Goal: Find specific page/section: Find specific page/section

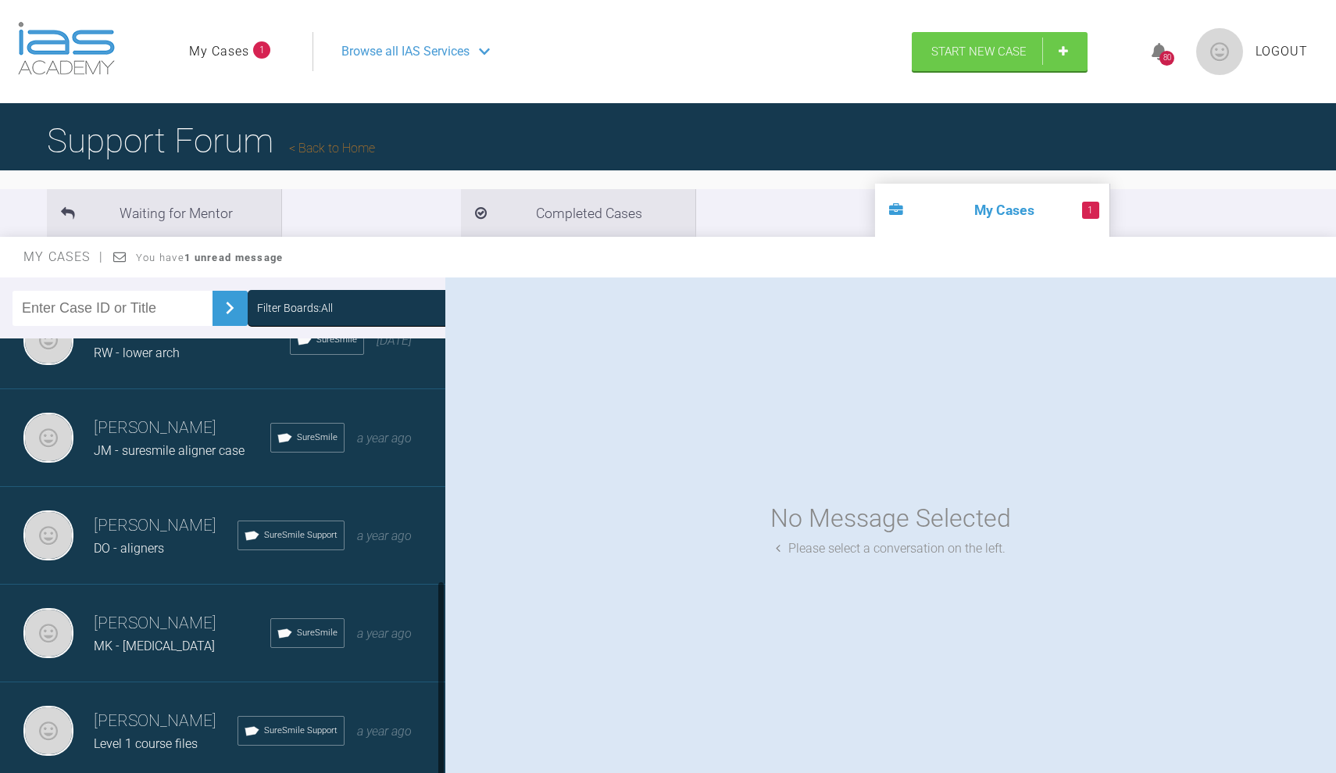
scroll to position [535, 0]
click at [196, 609] on div "[PERSON_NAME] MK - [MEDICAL_DATA] SureSmile a year ago" at bounding box center [222, 633] width 445 height 98
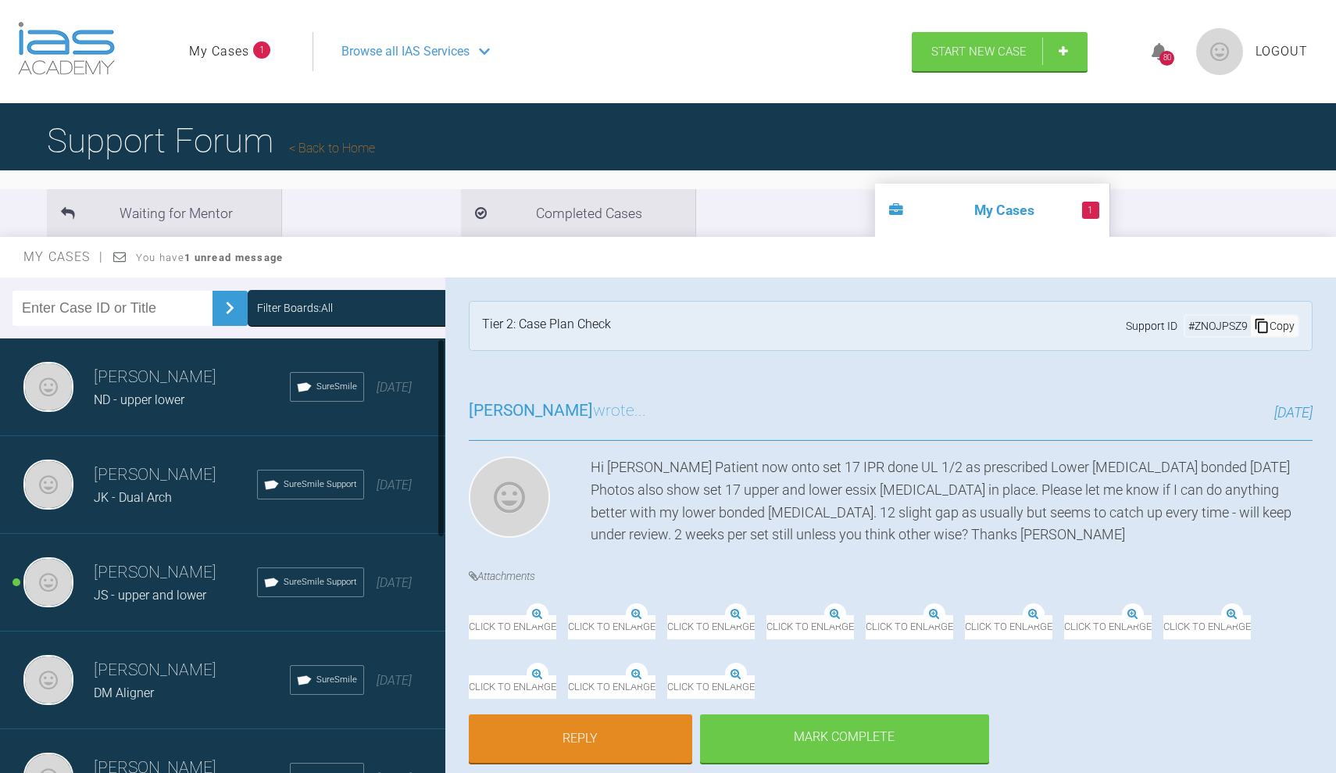
scroll to position [0, 0]
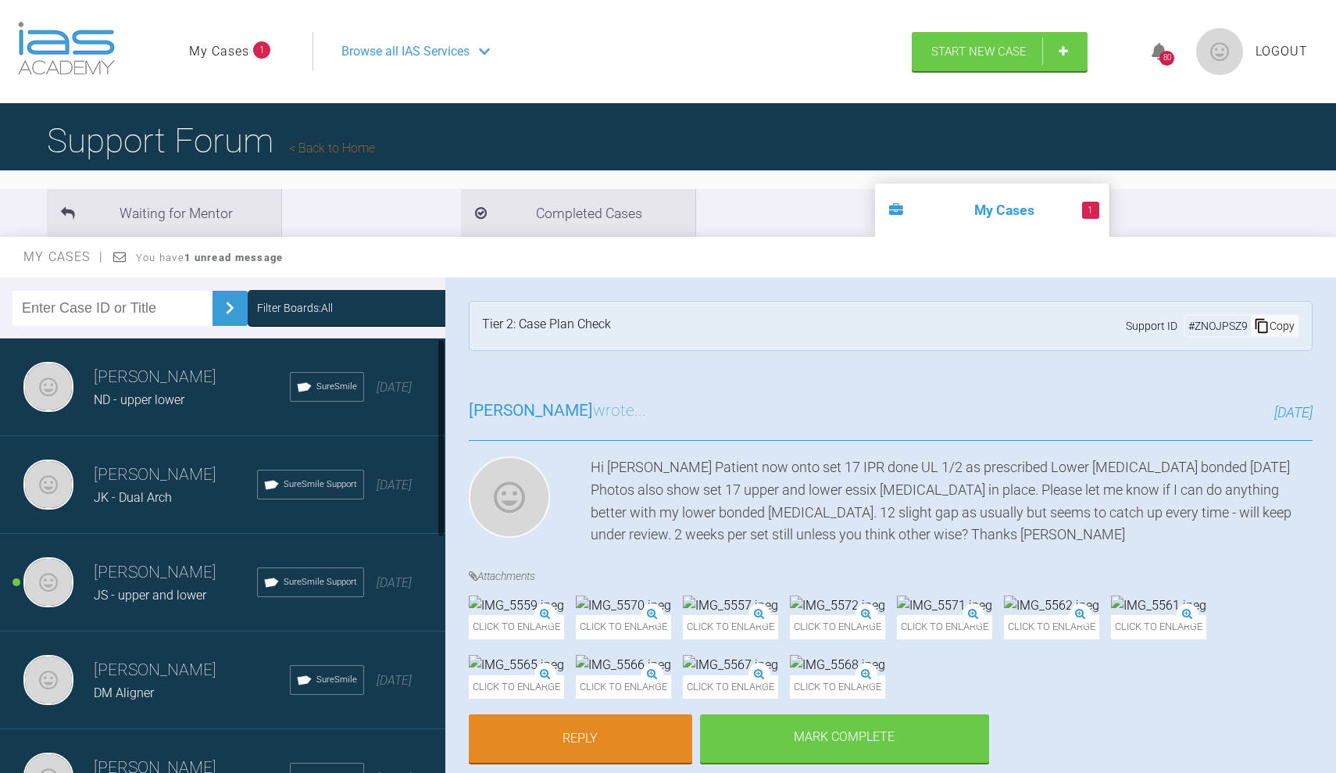
click at [170, 384] on h3 "[PERSON_NAME]" at bounding box center [192, 377] width 196 height 27
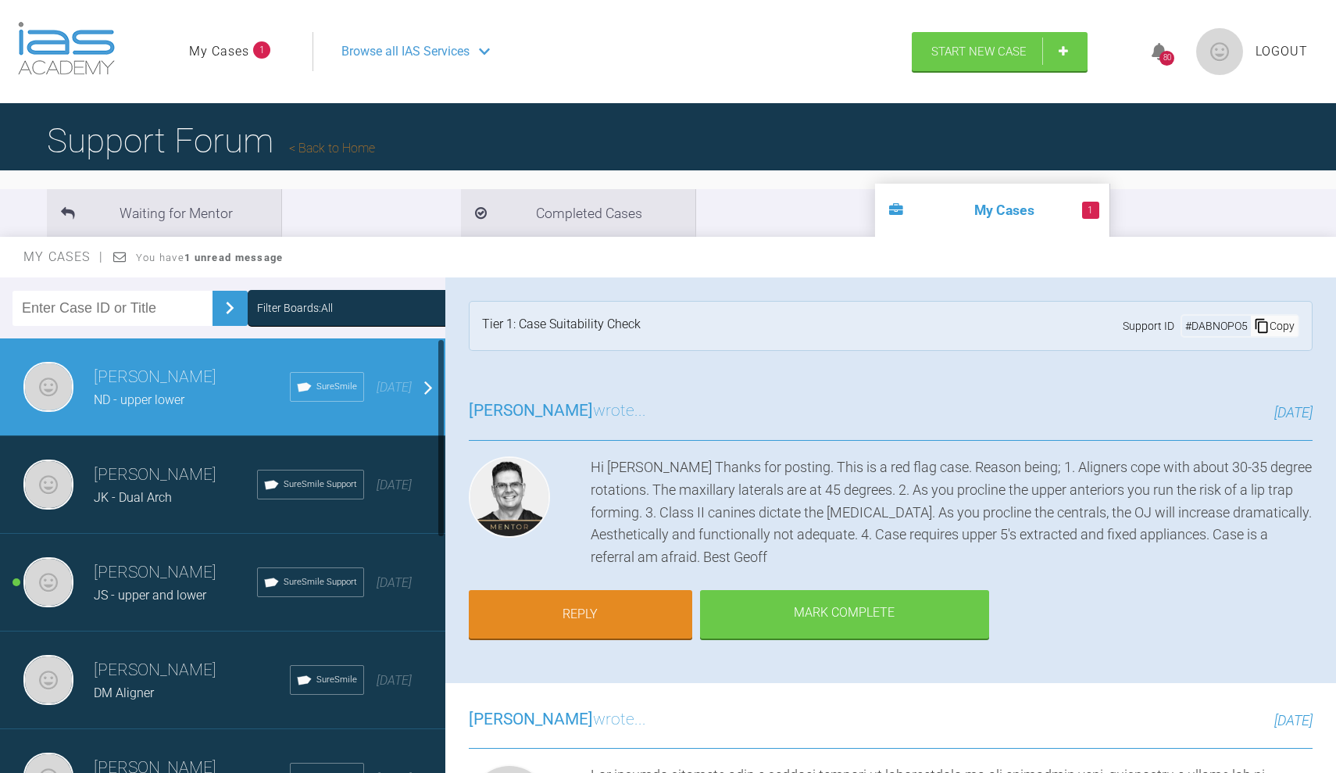
click at [154, 492] on span "JK - Dual Arch" at bounding box center [133, 497] width 78 height 15
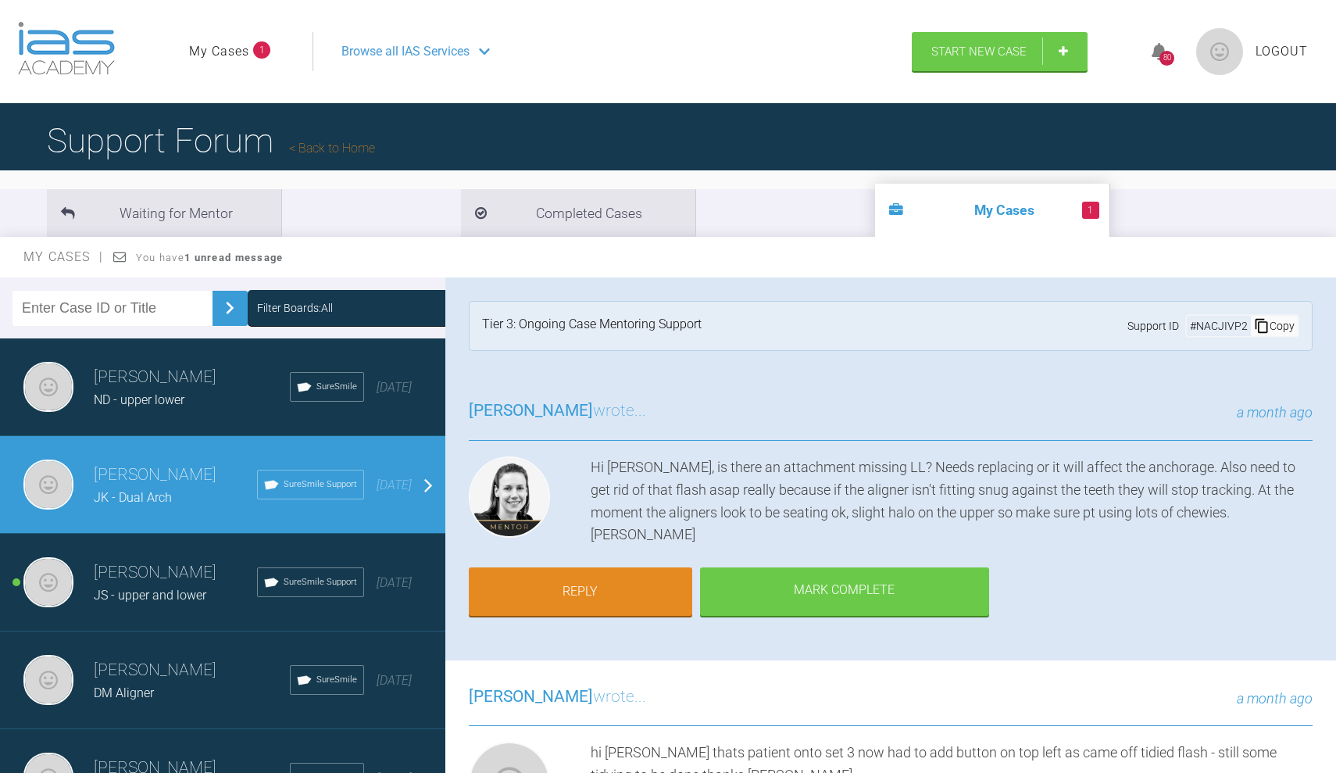
click at [104, 579] on h3 "[PERSON_NAME]" at bounding box center [175, 572] width 163 height 27
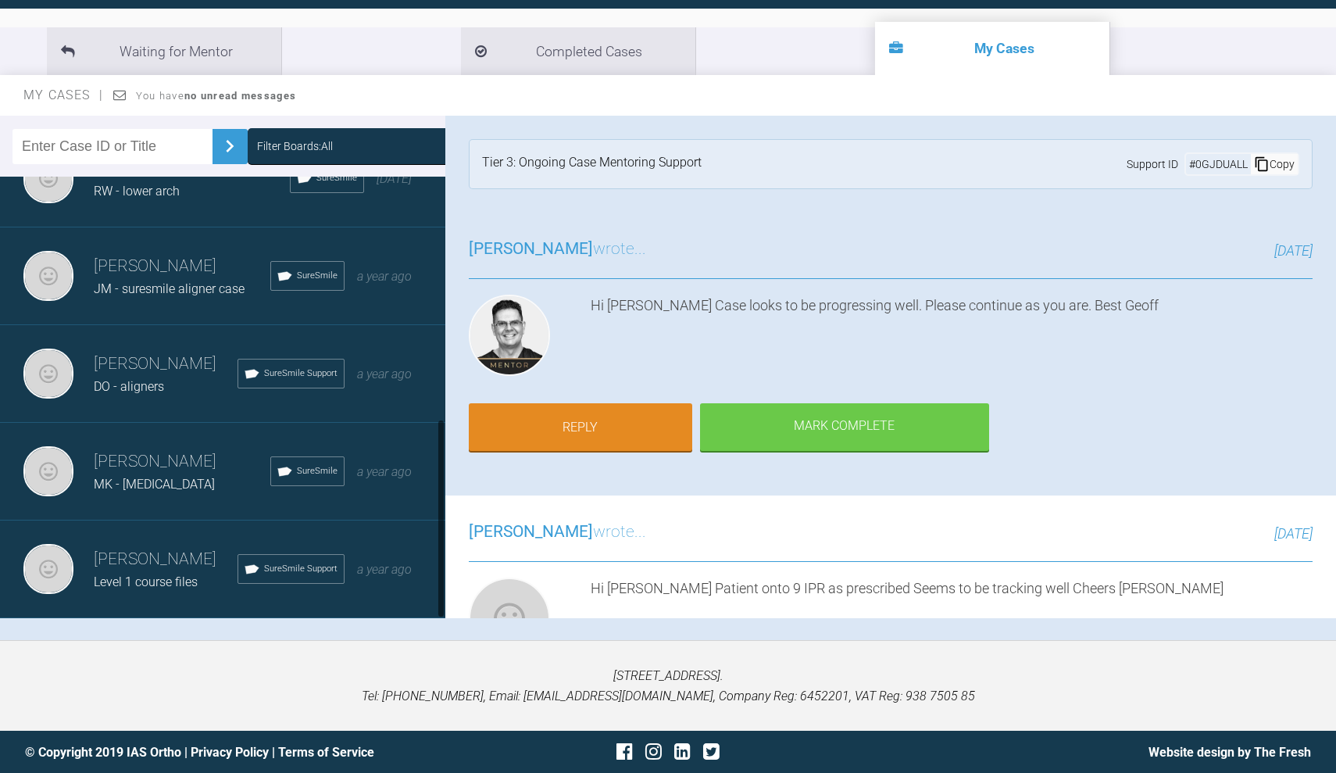
scroll to position [161, 0]
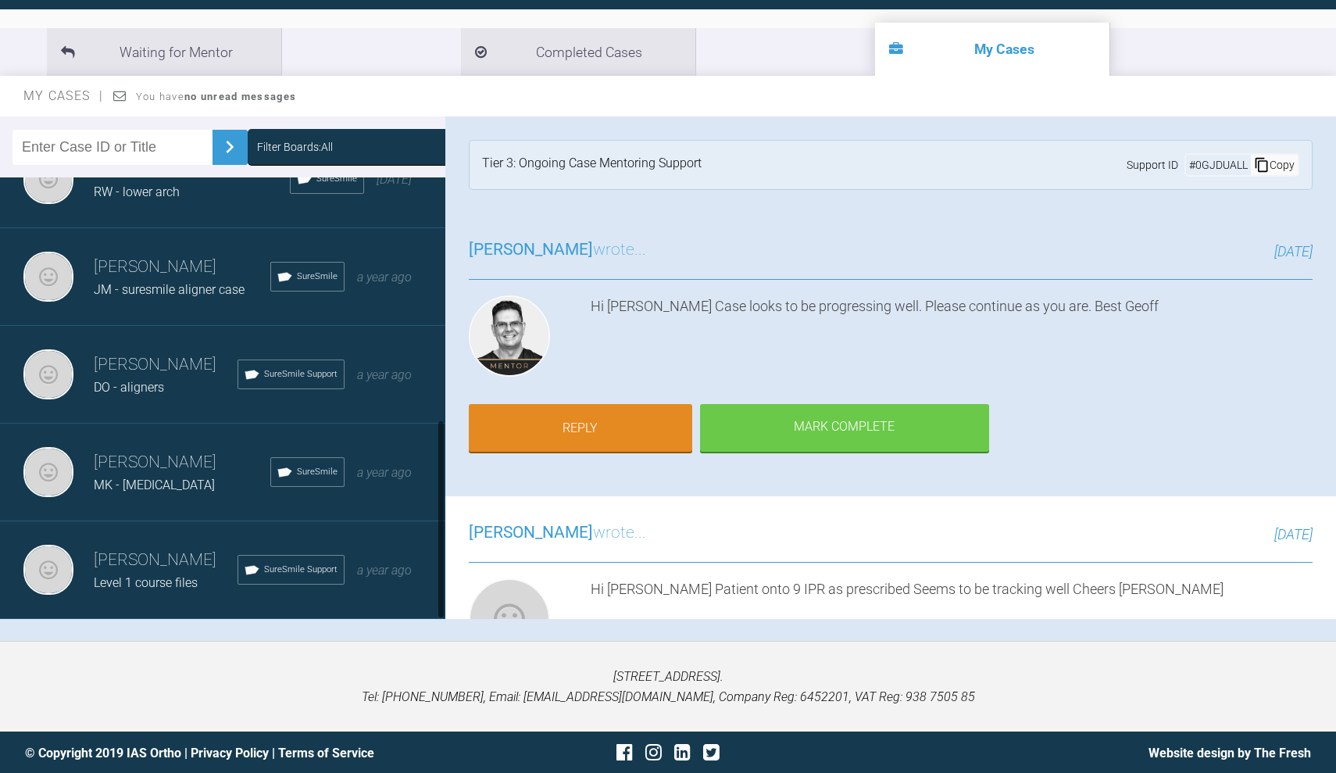
click at [180, 570] on h3 "[PERSON_NAME]" at bounding box center [166, 560] width 144 height 27
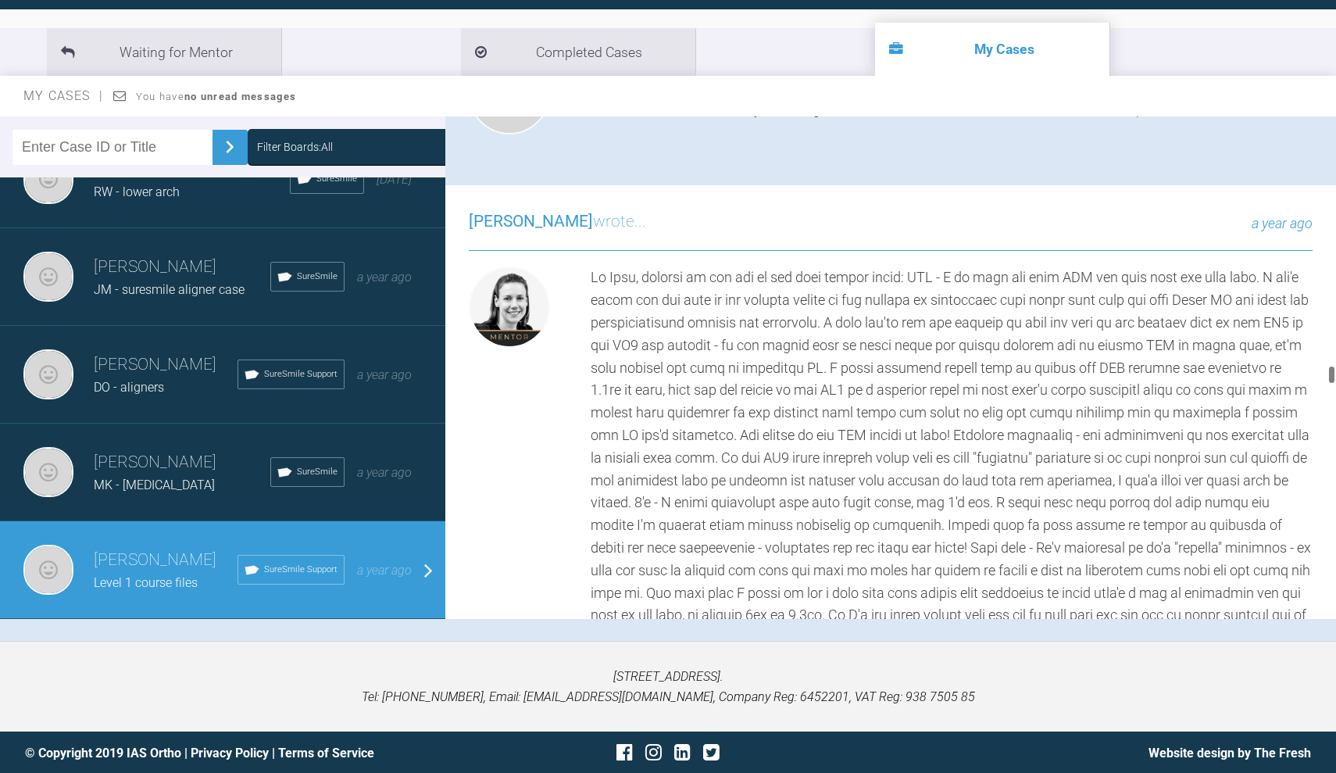
scroll to position [7910, 0]
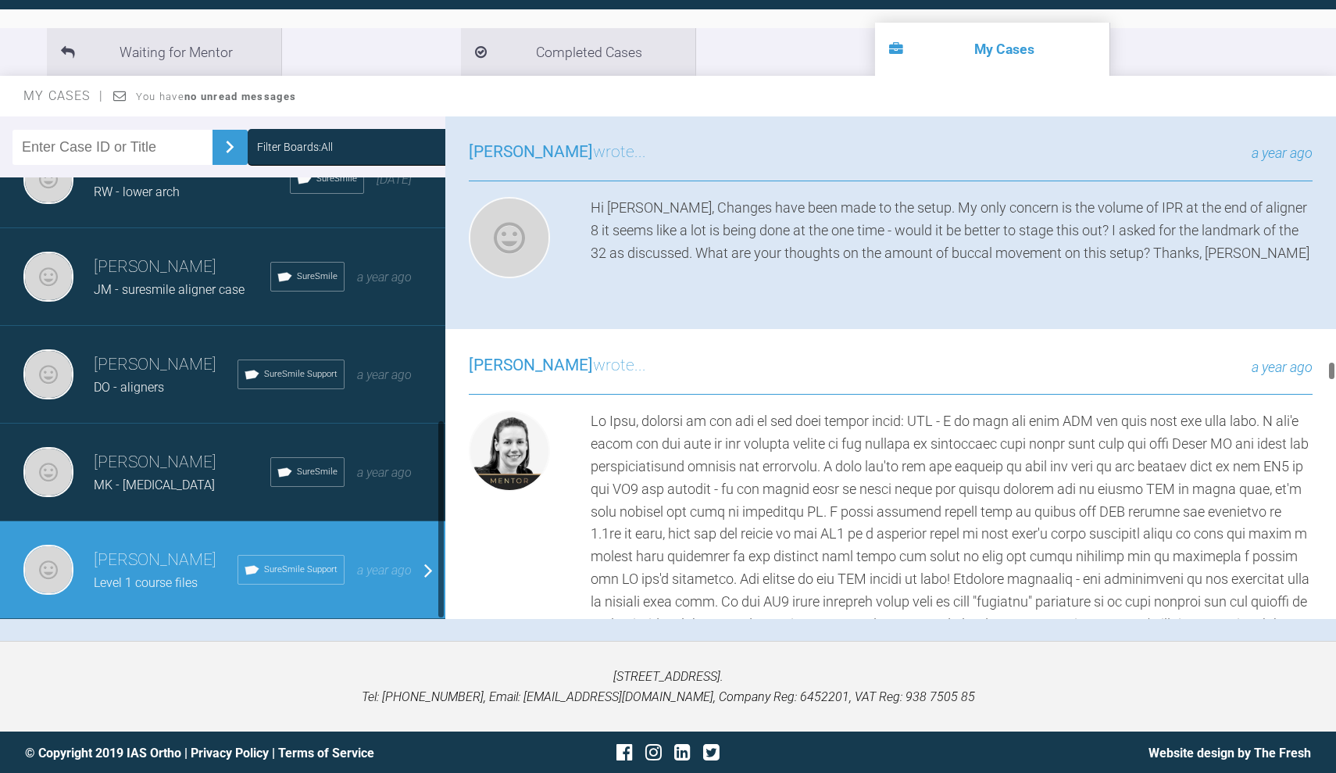
click at [202, 465] on h3 "[PERSON_NAME]" at bounding box center [182, 462] width 177 height 27
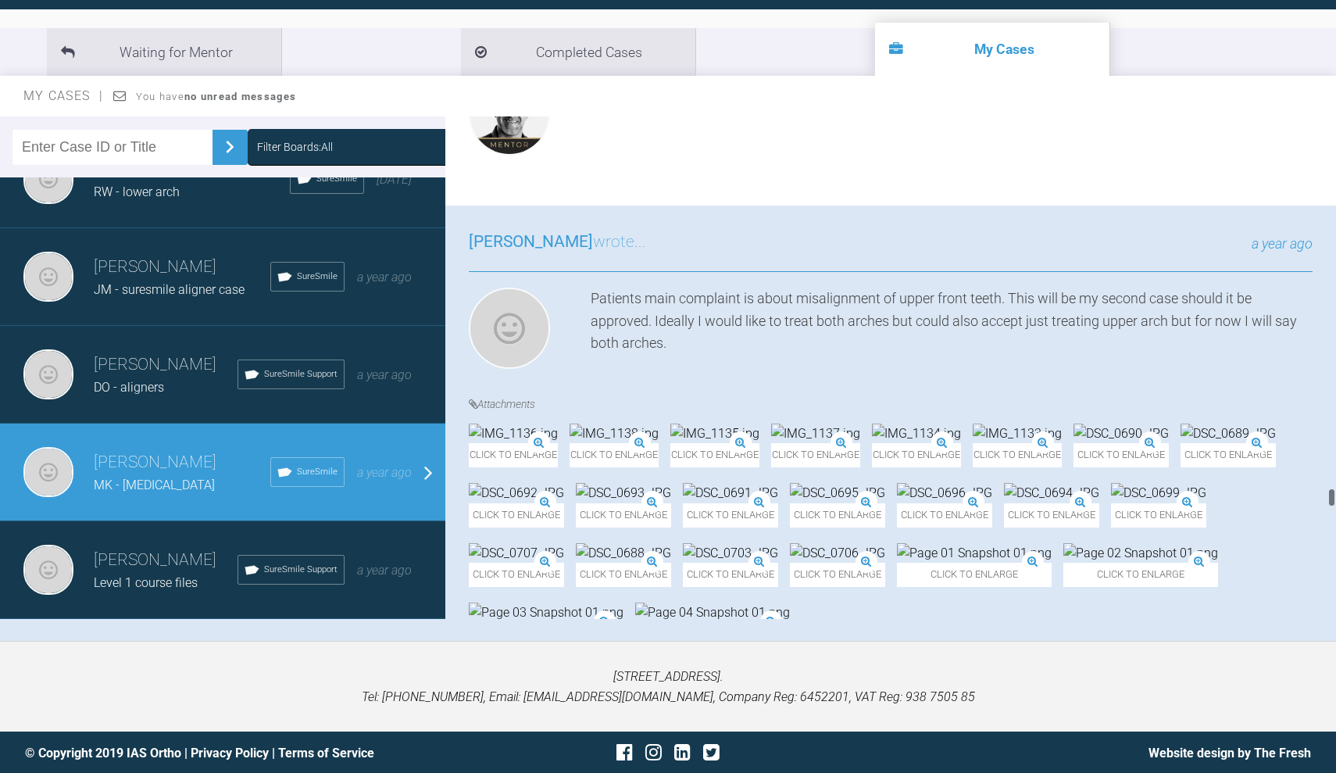
scroll to position [15696, 0]
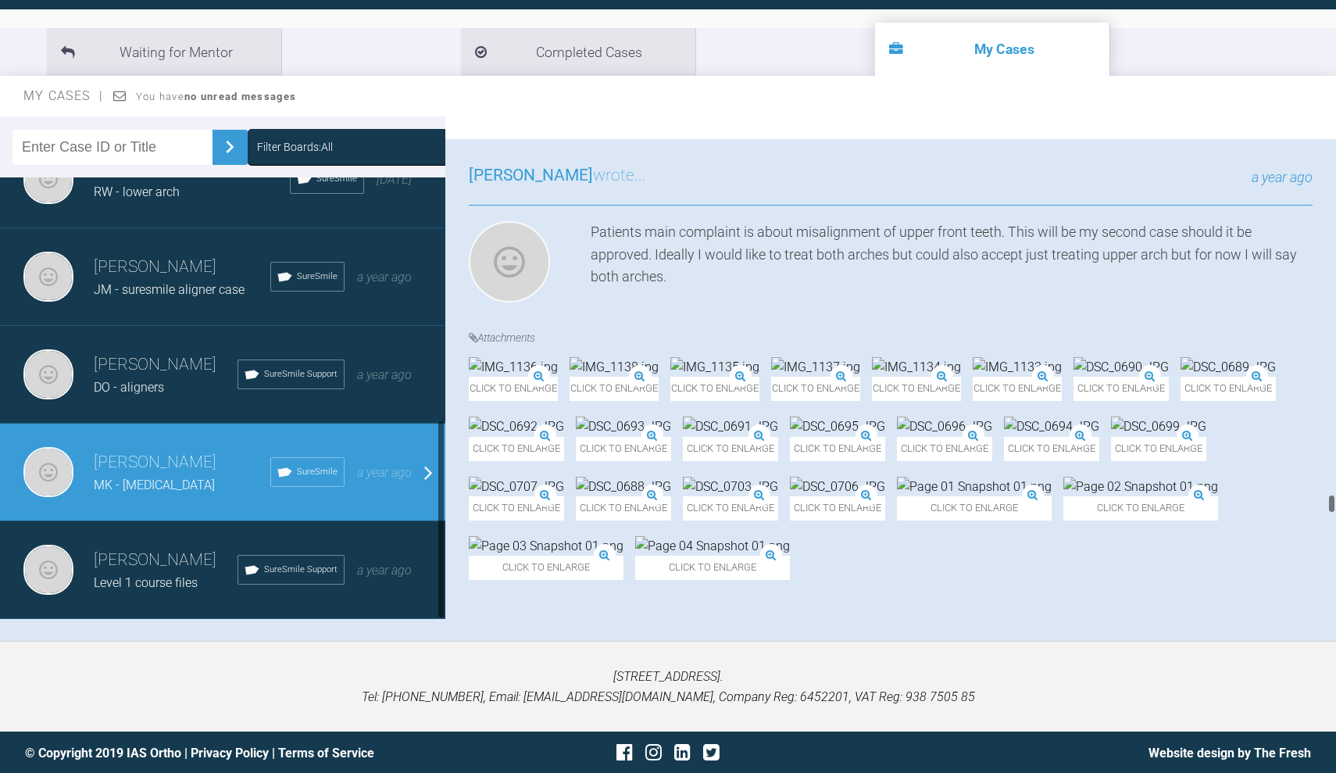
click at [172, 382] on div "DO - aligners" at bounding box center [166, 387] width 144 height 20
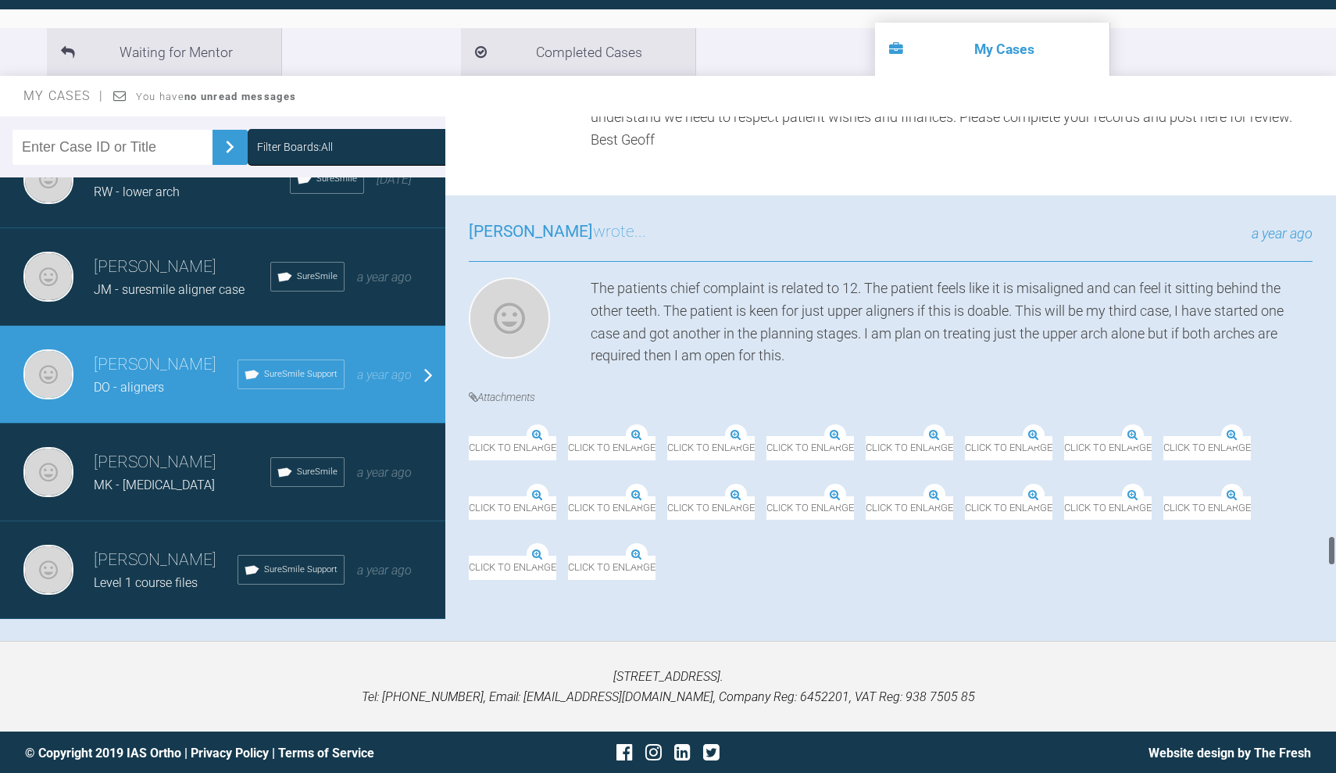
scroll to position [6768, 0]
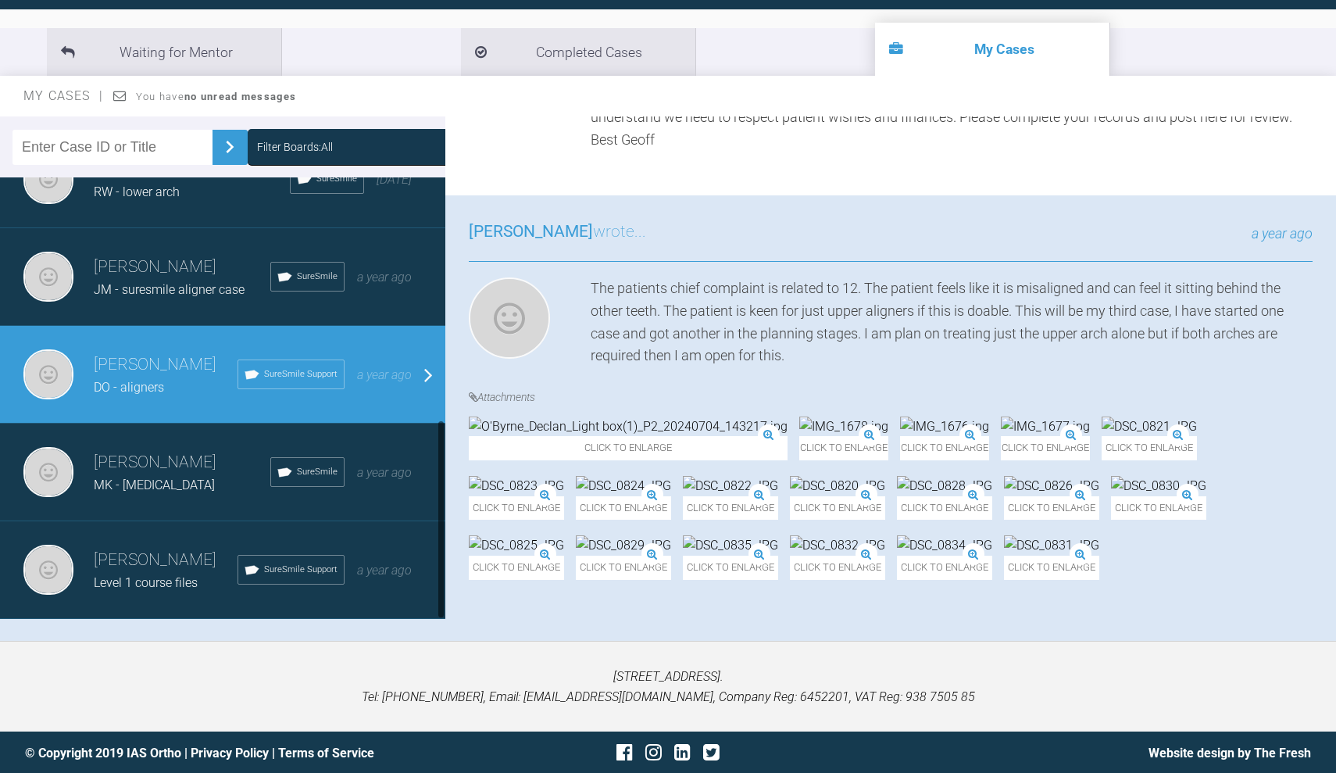
click at [172, 266] on h3 "[PERSON_NAME]" at bounding box center [182, 267] width 177 height 27
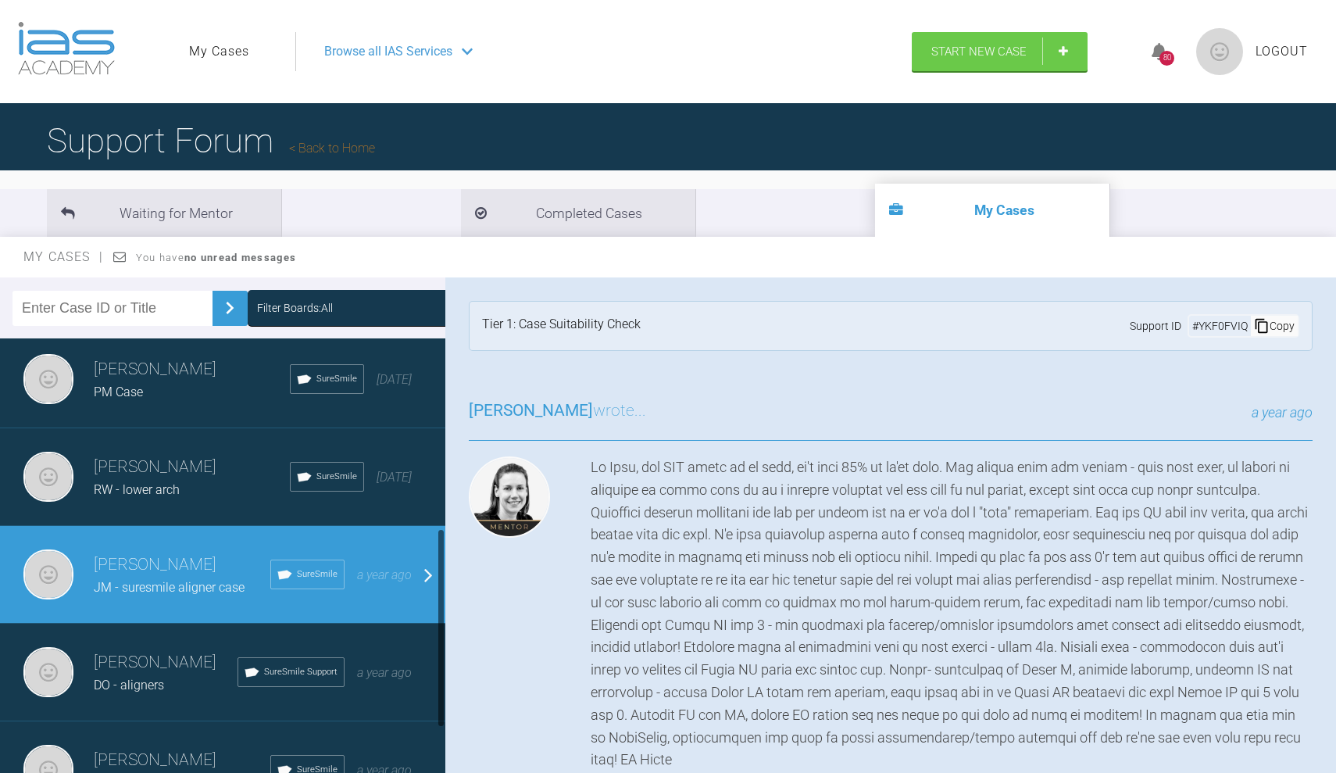
scroll to position [388, 0]
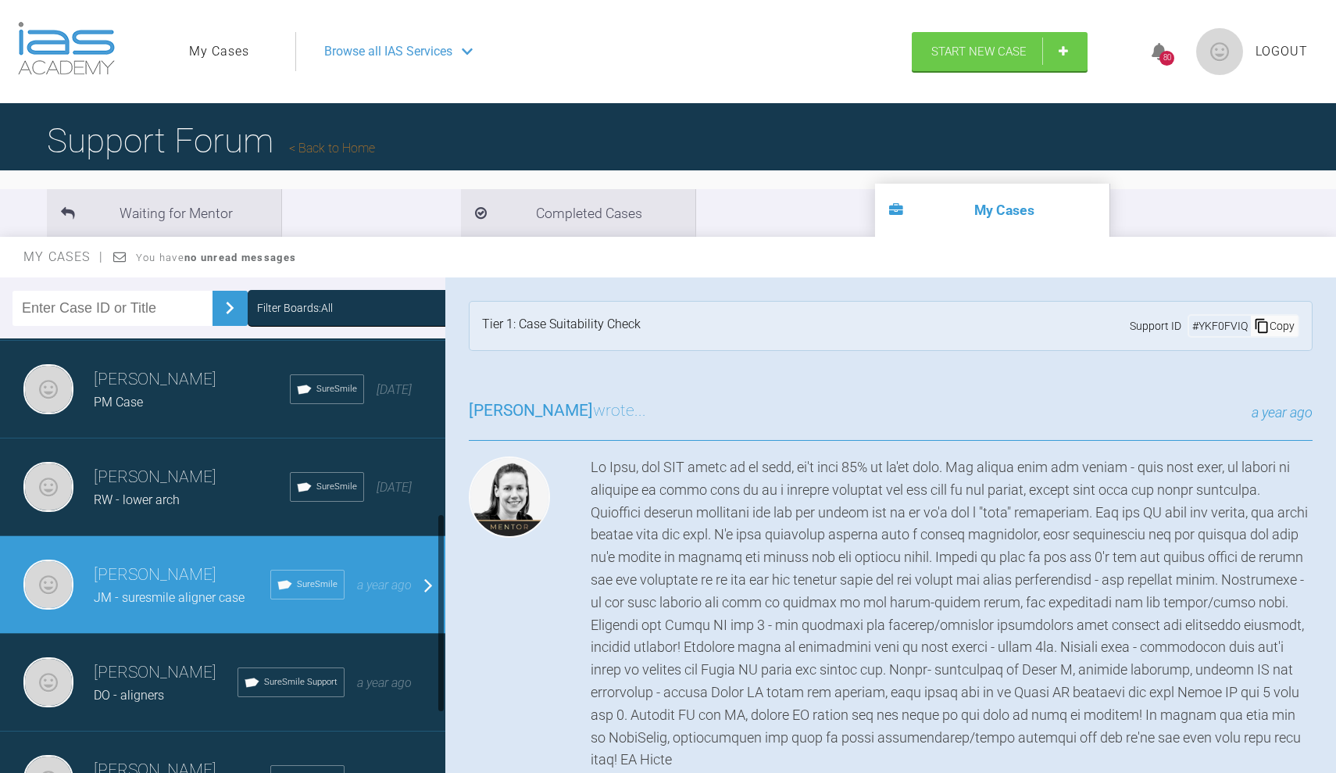
click at [162, 502] on span "RW - lower arch" at bounding box center [137, 499] width 86 height 15
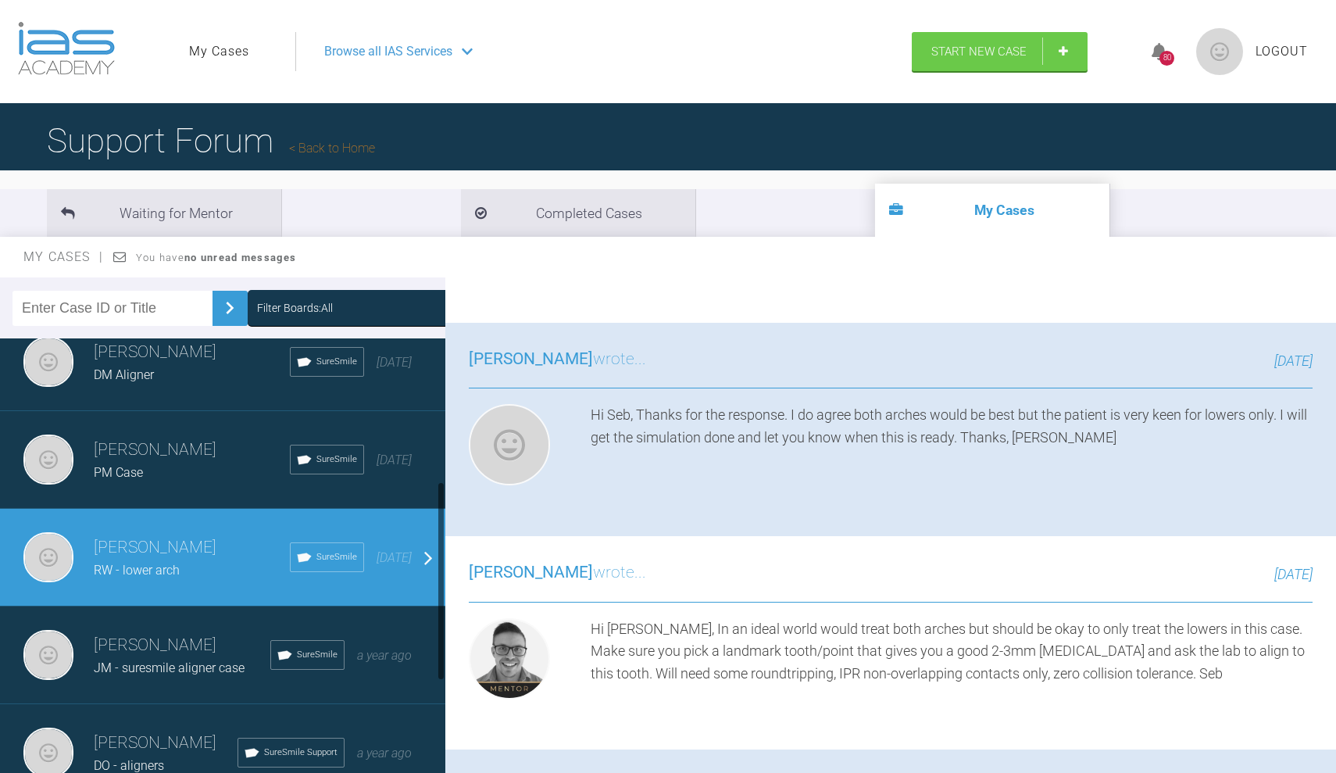
scroll to position [317, 0]
click at [192, 469] on div "PM Case" at bounding box center [192, 473] width 196 height 20
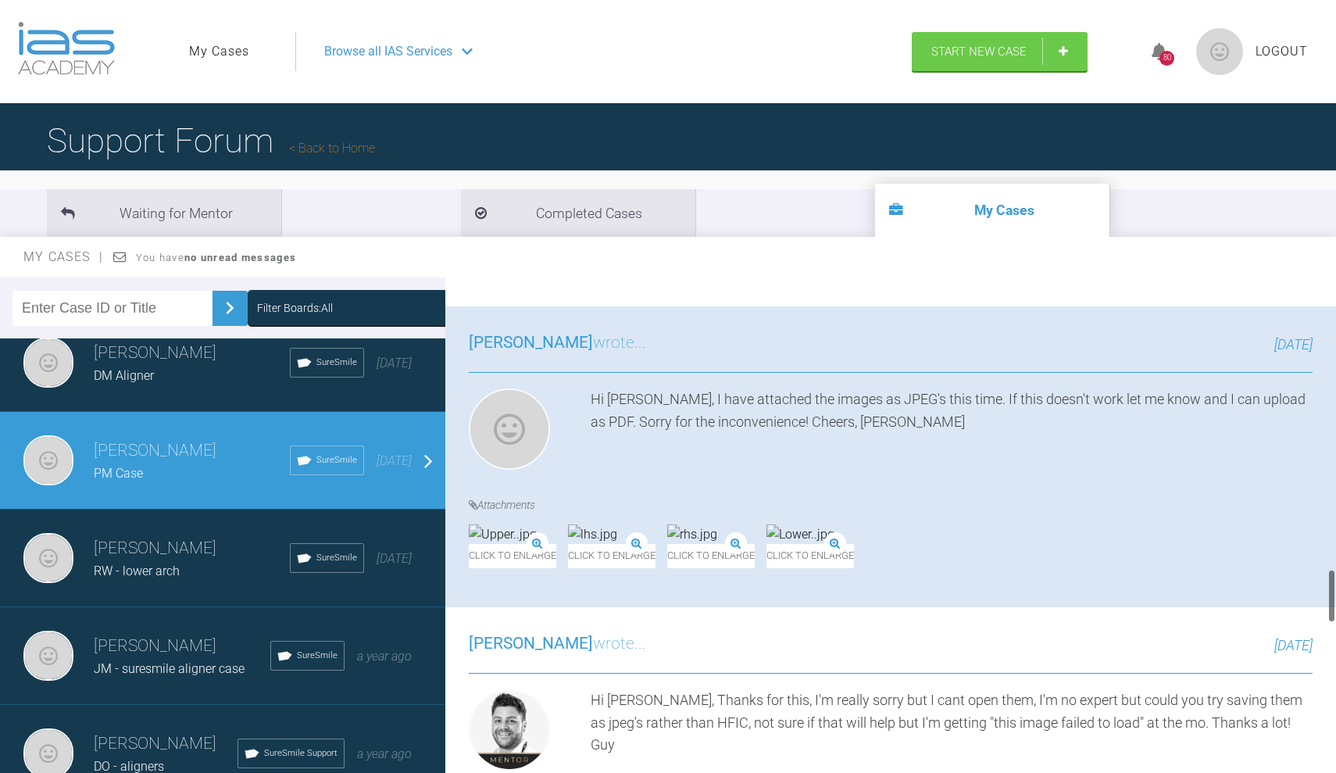
scroll to position [2691, 0]
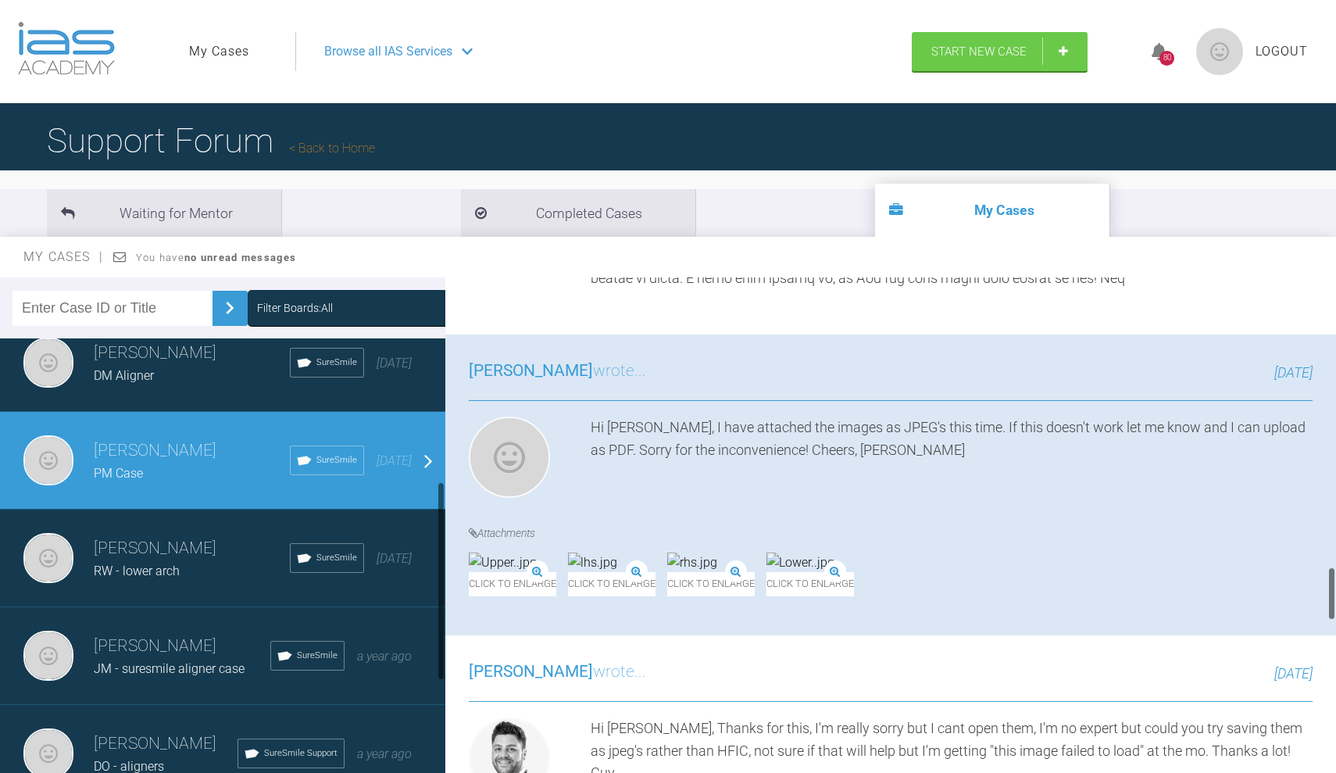
click at [173, 388] on div "[PERSON_NAME] DM Aligner SureSmile [DATE]" at bounding box center [222, 363] width 445 height 98
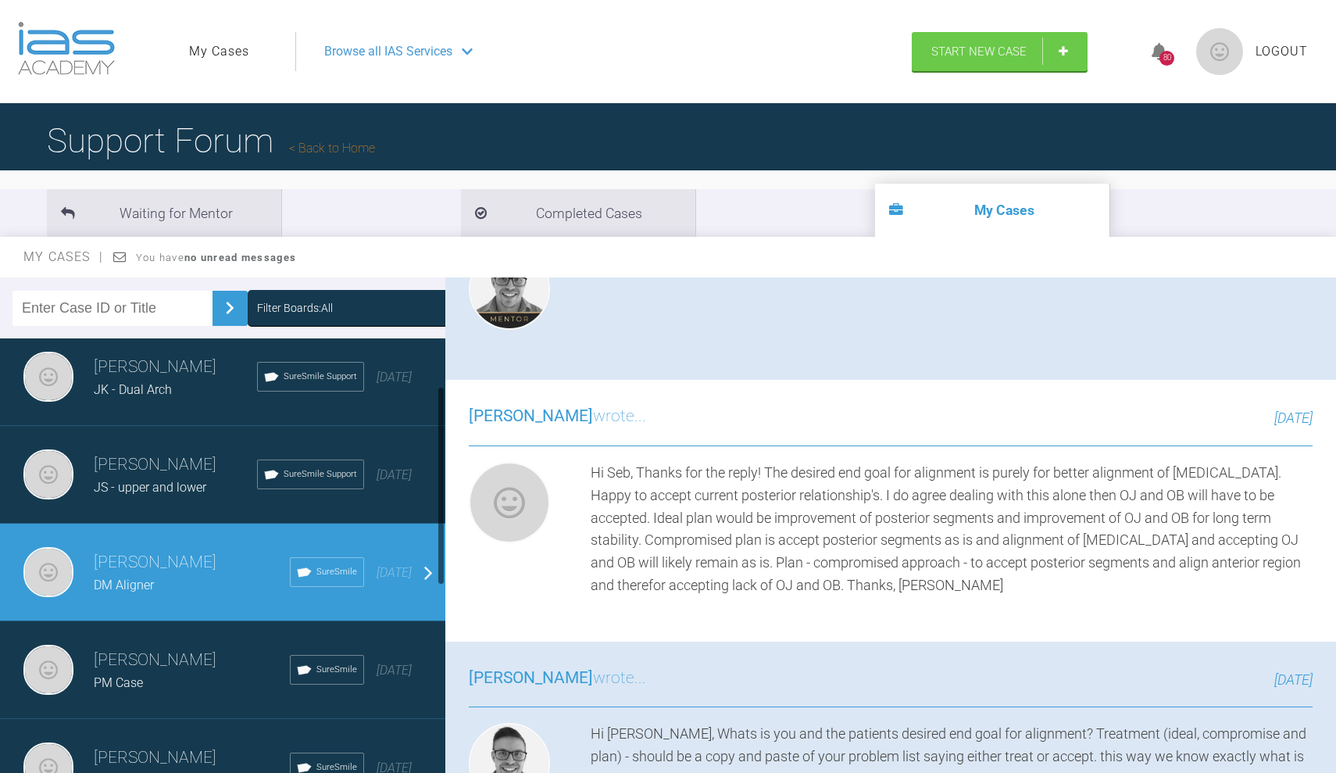
scroll to position [105, 0]
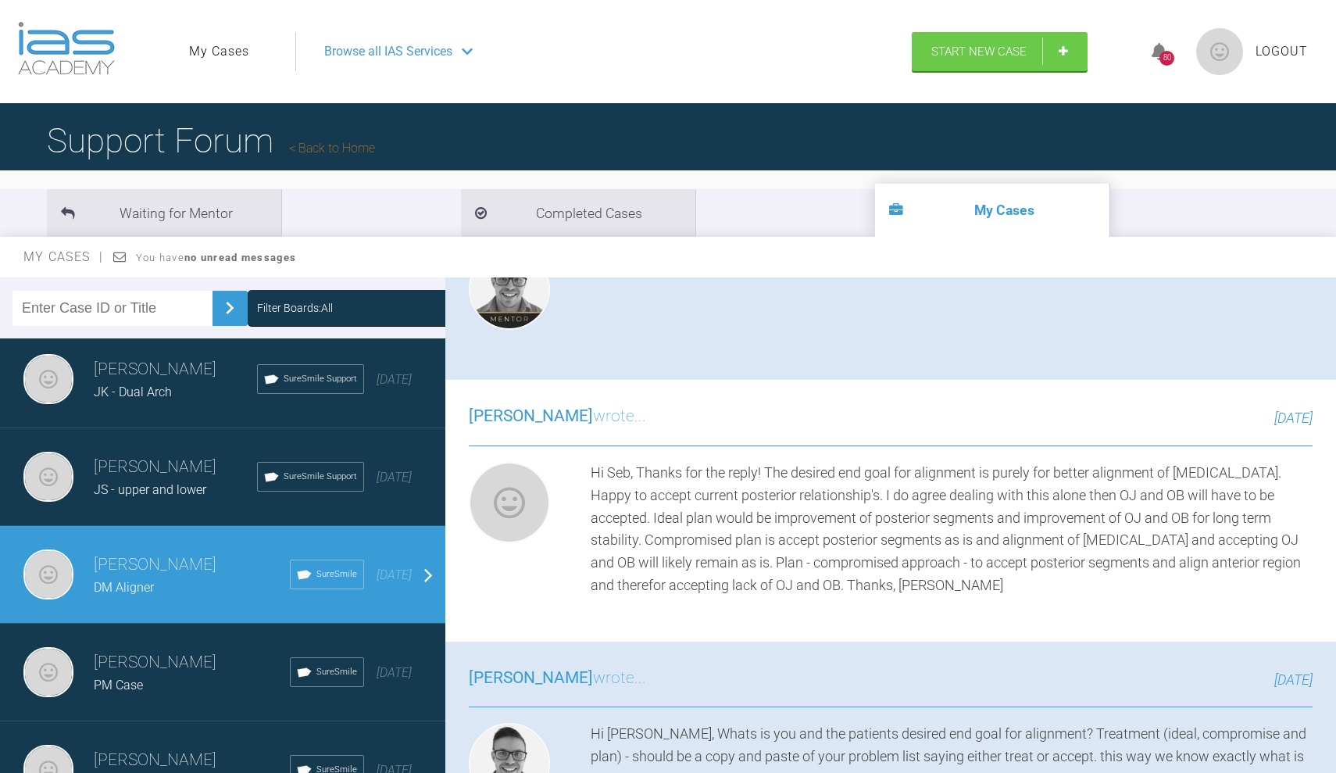
click at [135, 470] on h3 "[PERSON_NAME]" at bounding box center [175, 467] width 163 height 27
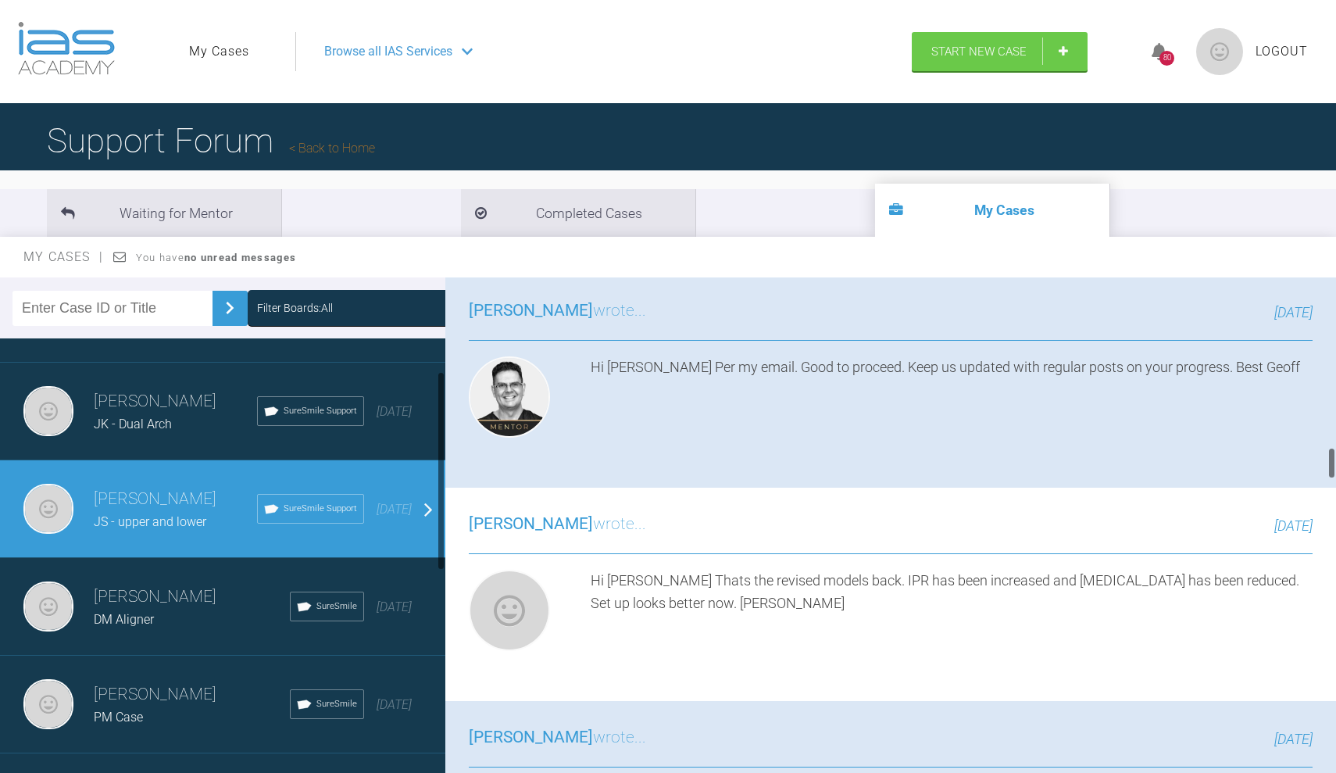
scroll to position [51, 0]
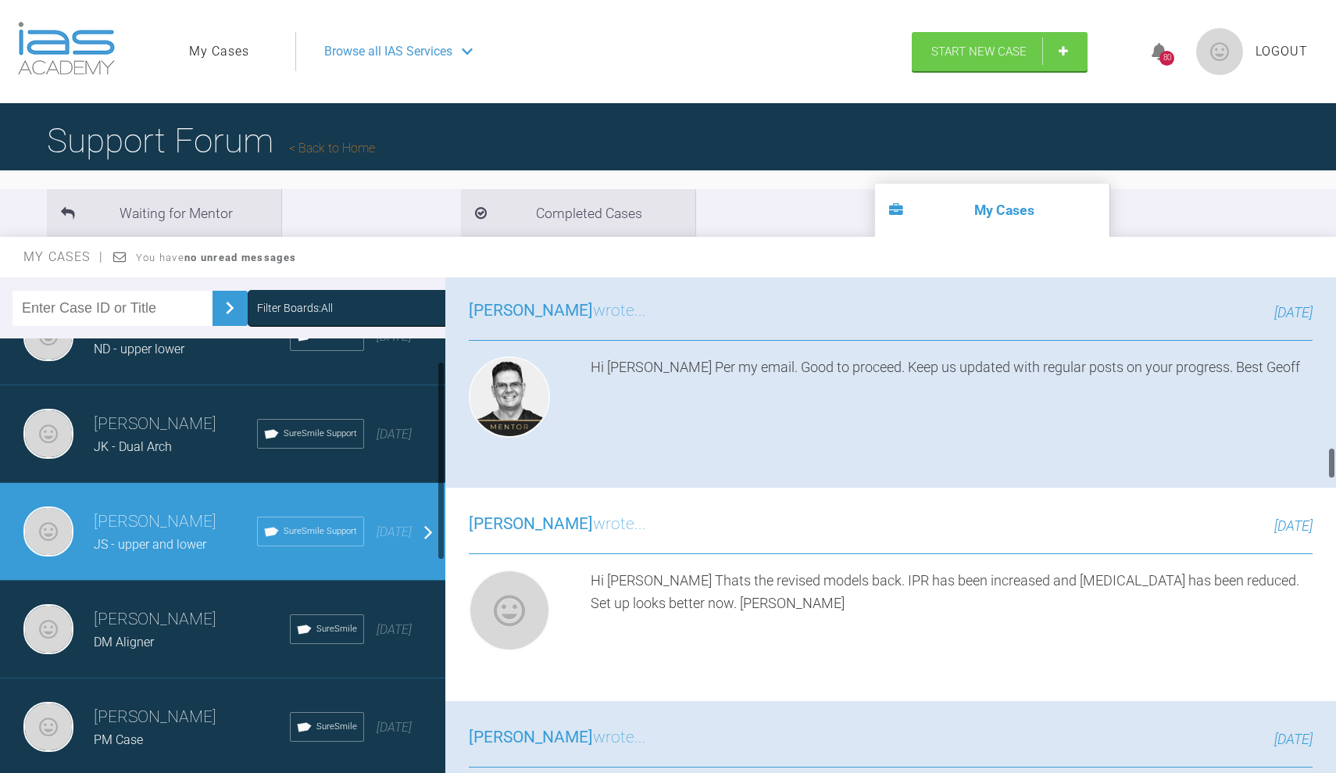
click at [159, 433] on h3 "[PERSON_NAME]" at bounding box center [175, 424] width 163 height 27
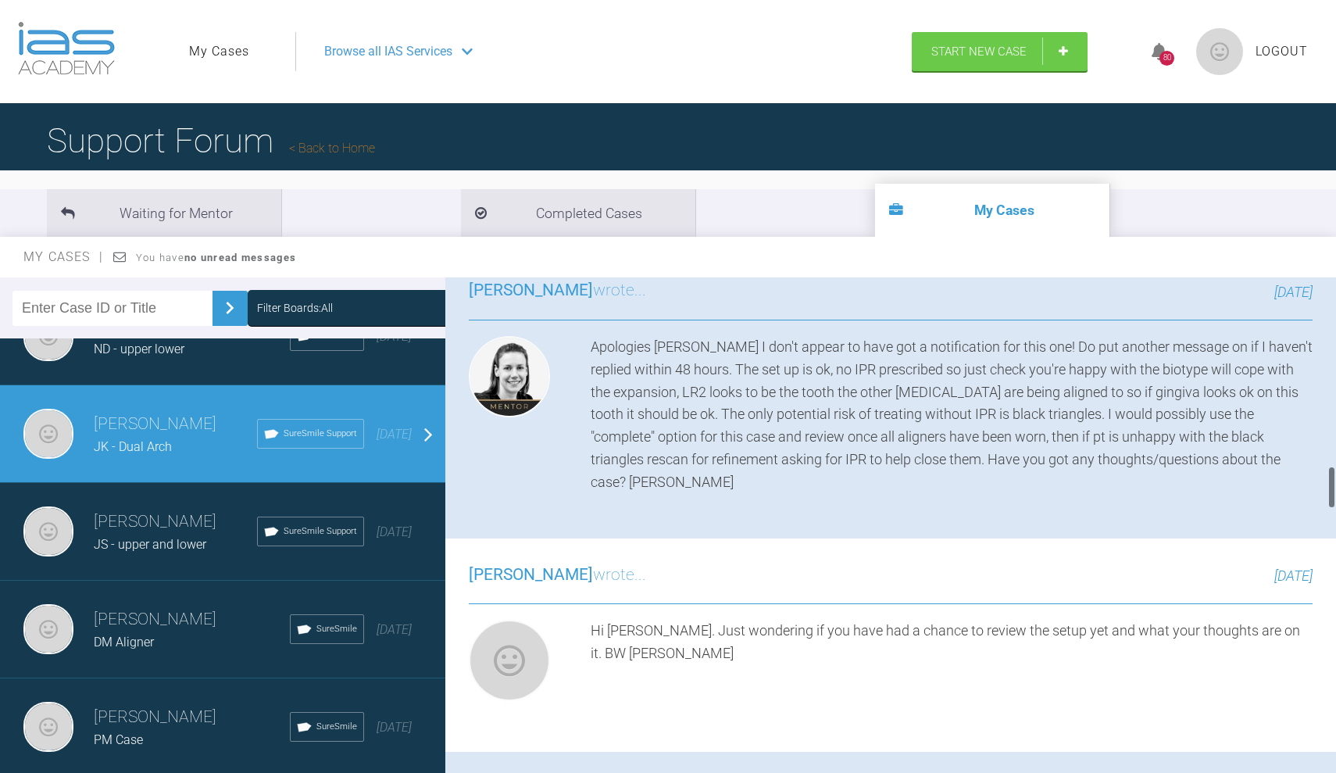
scroll to position [2191, 0]
